Goal: Task Accomplishment & Management: Use online tool/utility

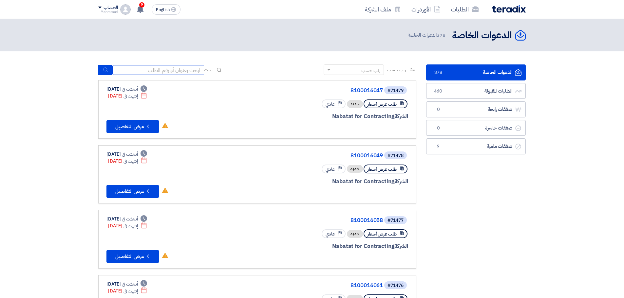
click at [186, 69] on input at bounding box center [158, 70] width 92 height 10
type input "71504"
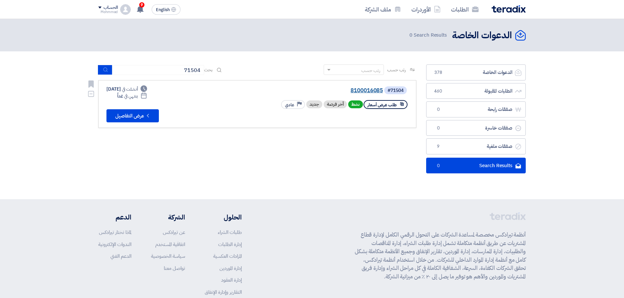
click at [372, 94] on link "8100016085" at bounding box center [317, 91] width 131 height 6
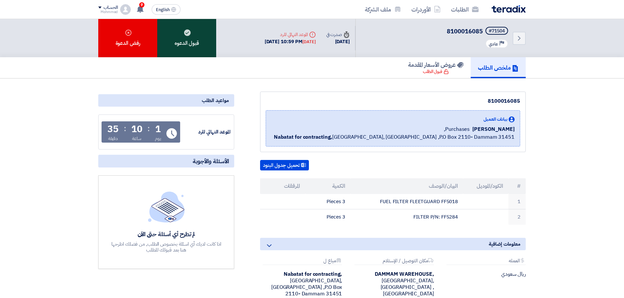
click at [193, 48] on div "قبول الدعوه" at bounding box center [186, 38] width 59 height 38
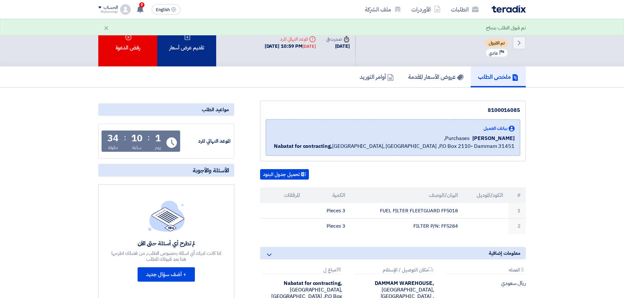
click at [199, 53] on div "تقديم عرض أسعار" at bounding box center [186, 43] width 59 height 48
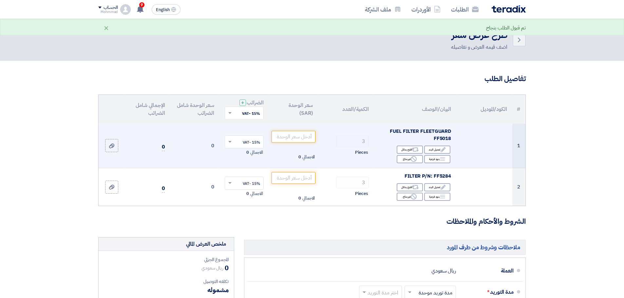
click at [445, 139] on span "FUEL FILTER FLEETGUARD FF5018" at bounding box center [420, 135] width 61 height 15
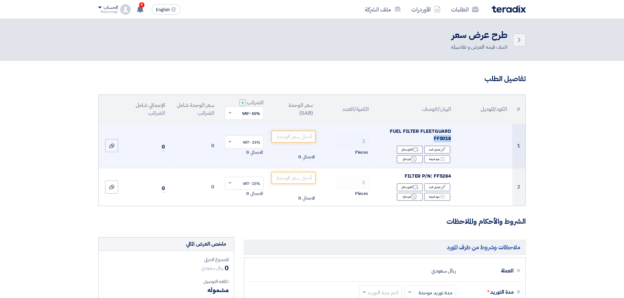
copy span "FF5018"
click at [402, 135] on div "FUEL FILTER FLEETGUARD FF5018" at bounding box center [415, 135] width 72 height 15
click at [444, 140] on span "FUEL FILTER FLEETGUARD FF5018" at bounding box center [420, 135] width 61 height 15
copy span "FF5018"
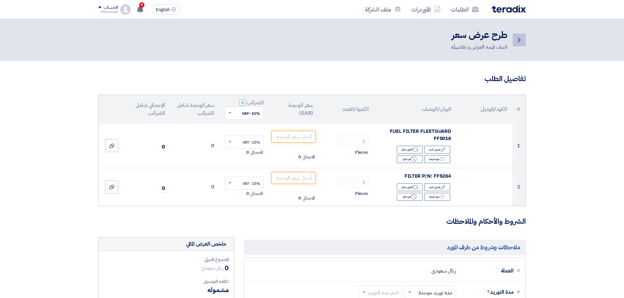
click at [517, 41] on icon "Back" at bounding box center [519, 40] width 8 height 8
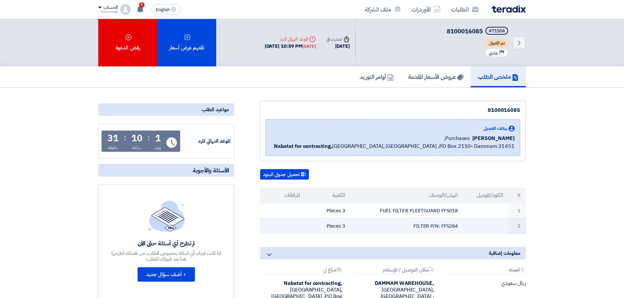
drag, startPoint x: 519, startPoint y: 195, endPoint x: 324, endPoint y: 224, distance: 196.7
click at [324, 224] on table "# الكود/الموديل البيان/الوصف الكمية المرفقات 1 FUEL FILTER FLEETGUARD FF5018 3 …" at bounding box center [393, 211] width 266 height 47
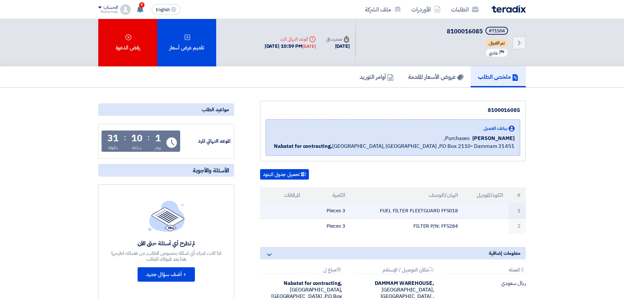
copy table "# الكود/الموديل البيان/الوصف الكمية المرفقات 1 FUEL FILTER FLEETGUARD FF5018 3 …"
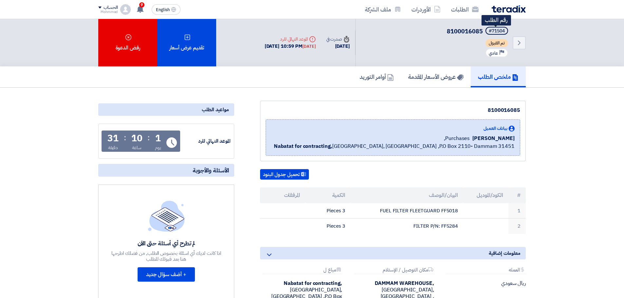
click at [499, 31] on div "#71504" at bounding box center [497, 31] width 16 height 5
copy div "71504"
